Goal: Use online tool/utility: Utilize a website feature to perform a specific function

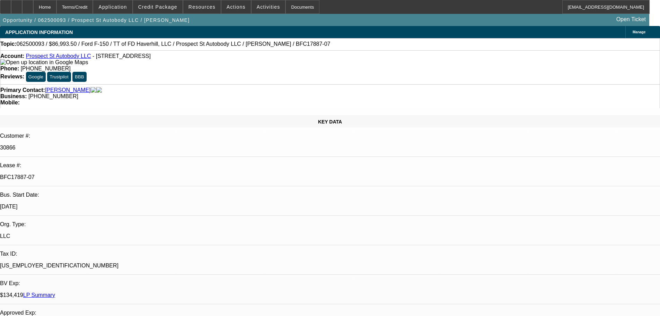
select select "0"
select select "6"
select select "0"
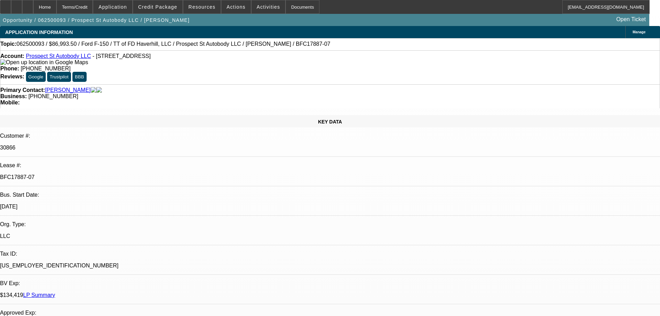
select select "0"
select select "6"
select select "0"
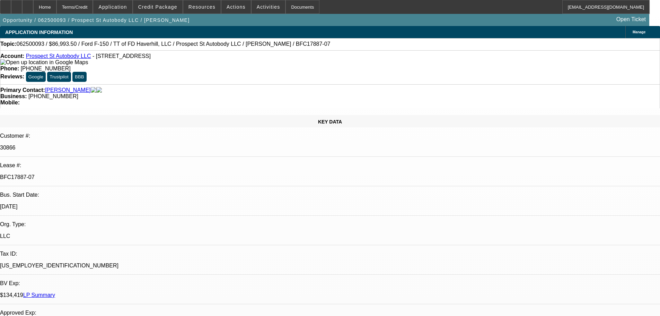
select select "0"
select select "6"
select select "0"
select select "0.1"
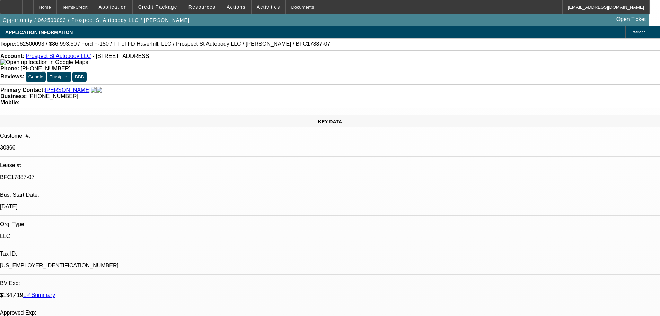
select select "4"
